Goal: Task Accomplishment & Management: Manage account settings

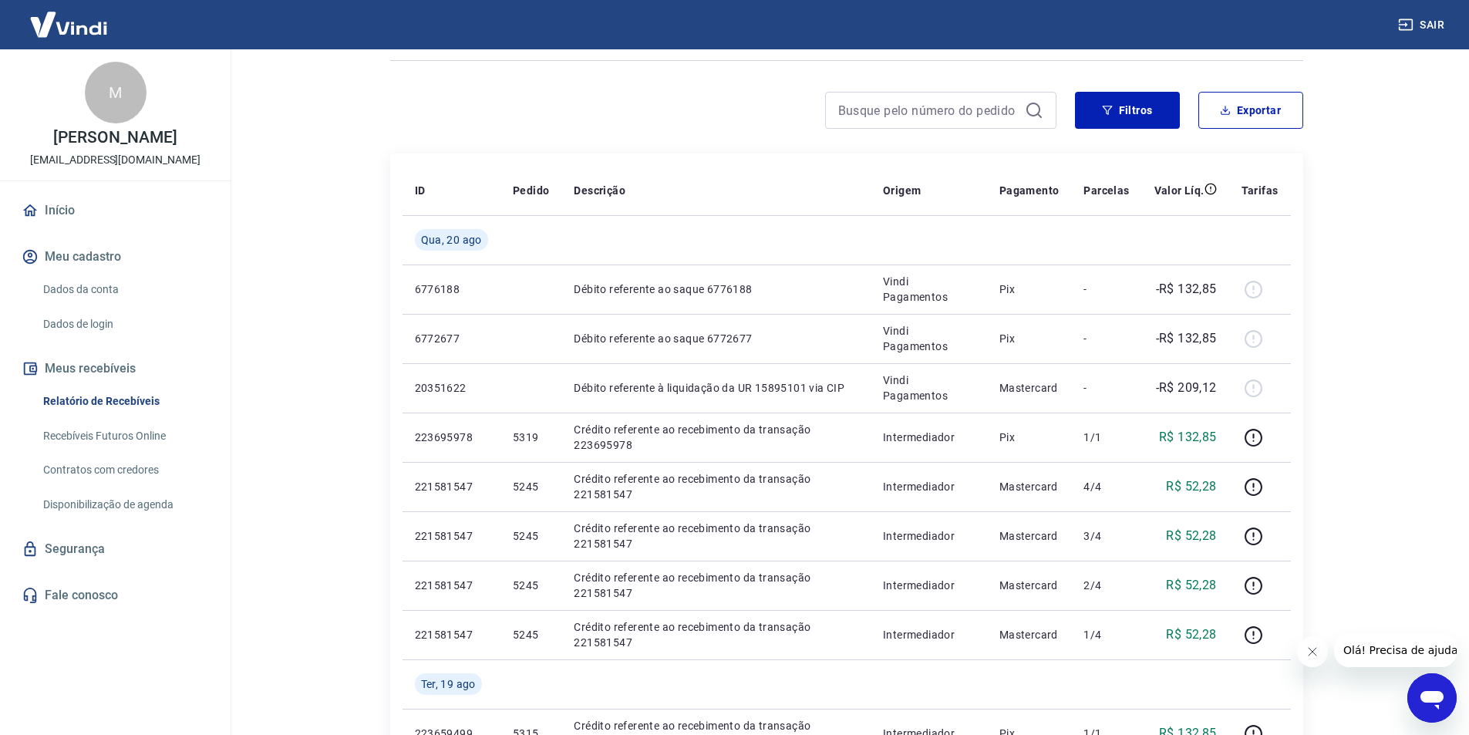
scroll to position [77, 0]
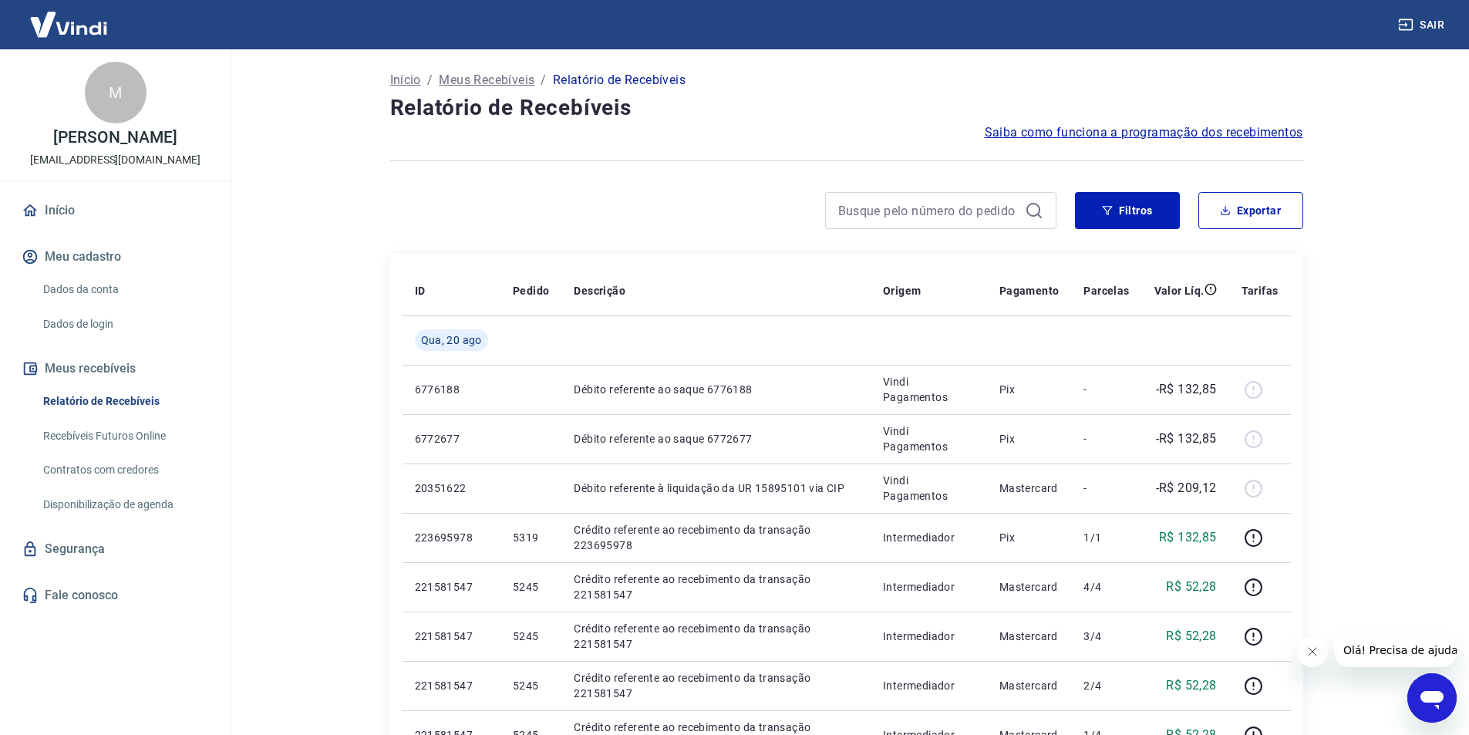
drag, startPoint x: 22, startPoint y: 133, endPoint x: 32, endPoint y: 135, distance: 10.1
click at [53, 135] on p "[PERSON_NAME]" at bounding box center [114, 138] width 123 height 16
drag, startPoint x: 27, startPoint y: 134, endPoint x: 175, endPoint y: 153, distance: 149.2
click at [175, 146] on p "[PERSON_NAME]" at bounding box center [114, 138] width 123 height 16
copy p "[PERSON_NAME]"
